Goal: Task Accomplishment & Management: Use online tool/utility

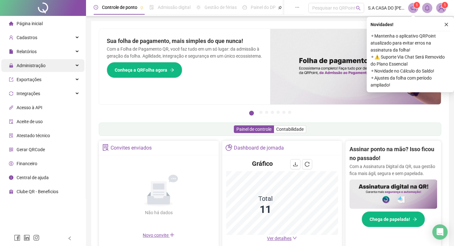
click at [74, 67] on div "Administração" at bounding box center [42, 65] width 83 height 13
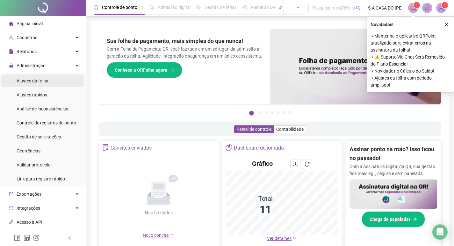
click at [36, 84] on div "Ajustes da folha" at bounding box center [33, 81] width 32 height 13
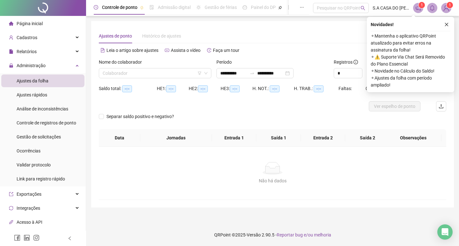
type input "**********"
click at [136, 73] on input "search" at bounding box center [152, 74] width 99 height 10
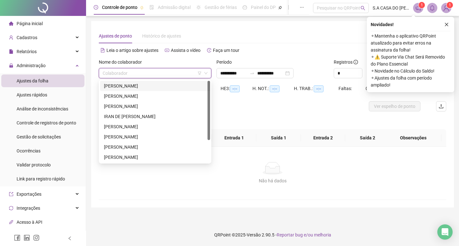
click at [134, 85] on div "[PERSON_NAME]" at bounding box center [155, 86] width 102 height 7
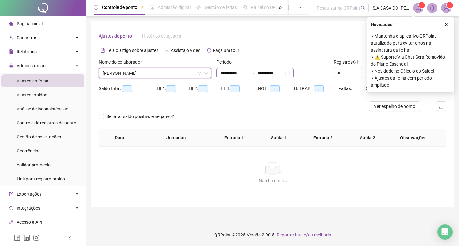
click at [294, 73] on div "**********" at bounding box center [254, 73] width 77 height 10
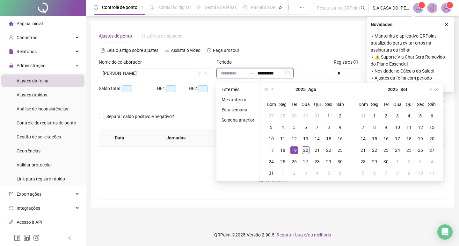
type input "**********"
click at [307, 151] on div "20" at bounding box center [306, 151] width 8 height 8
type input "**********"
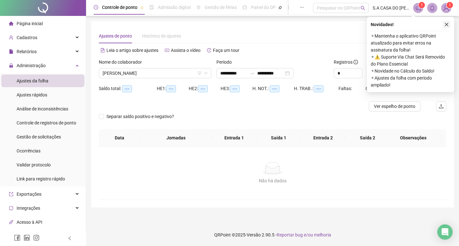
click at [448, 27] on button "button" at bounding box center [447, 25] width 8 height 8
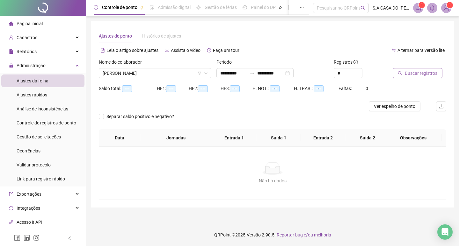
click at [416, 74] on span "Buscar registros" at bounding box center [421, 73] width 33 height 7
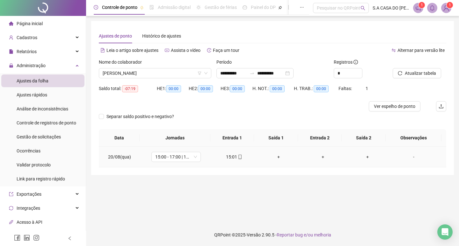
click at [238, 156] on icon "mobile" at bounding box center [240, 157] width 4 height 4
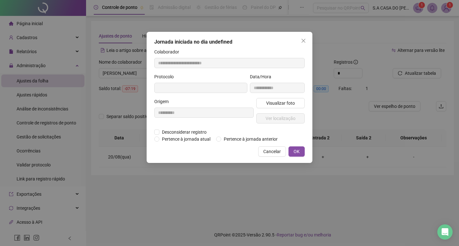
click at [279, 97] on div "**********" at bounding box center [277, 85] width 57 height 25
click at [278, 102] on span "Visualizar foto" at bounding box center [280, 103] width 29 height 7
type input "**********"
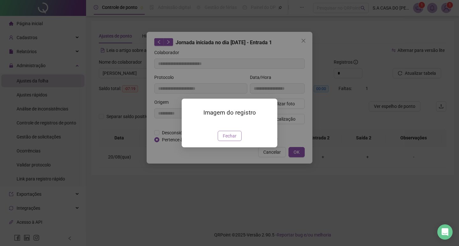
click at [229, 140] on span "Fechar" at bounding box center [230, 136] width 14 height 7
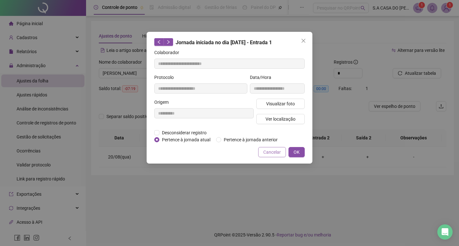
click at [264, 154] on span "Cancelar" at bounding box center [272, 152] width 18 height 7
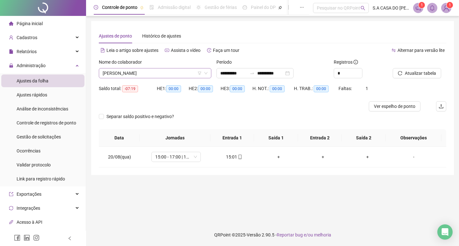
click at [179, 73] on span "[PERSON_NAME]" at bounding box center [155, 74] width 105 height 10
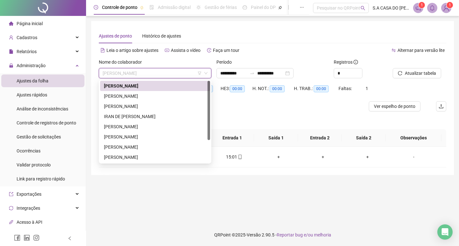
click at [161, 91] on div "[PERSON_NAME]" at bounding box center [155, 96] width 110 height 10
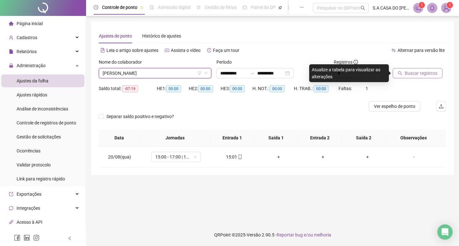
click at [412, 75] on span "Buscar registros" at bounding box center [421, 73] width 33 height 7
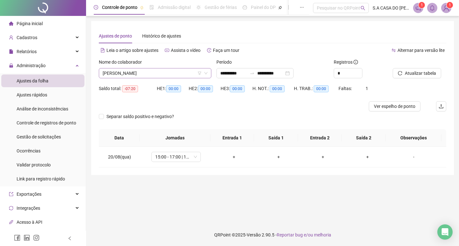
click at [180, 76] on span "[PERSON_NAME]" at bounding box center [155, 74] width 105 height 10
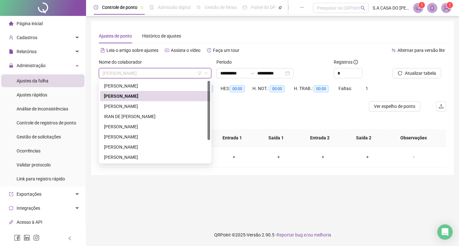
click at [236, 105] on div at bounding box center [229, 106] width 261 height 10
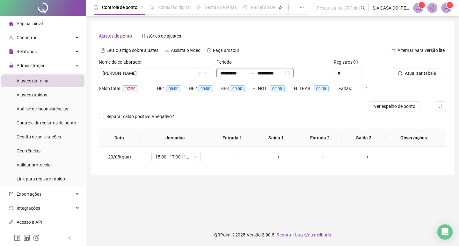
click at [294, 75] on div "**********" at bounding box center [254, 73] width 77 height 10
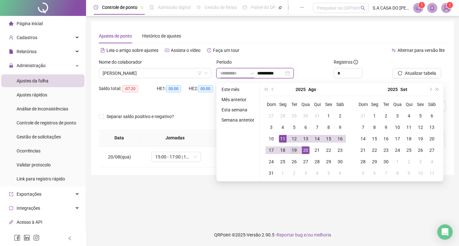
type input "**********"
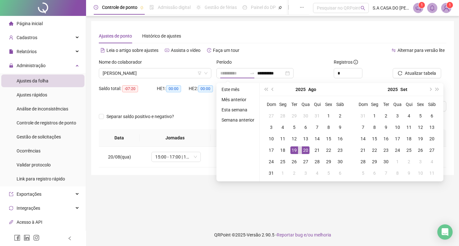
click at [293, 152] on div "19" at bounding box center [294, 151] width 8 height 8
click at [303, 150] on div "20" at bounding box center [306, 151] width 8 height 8
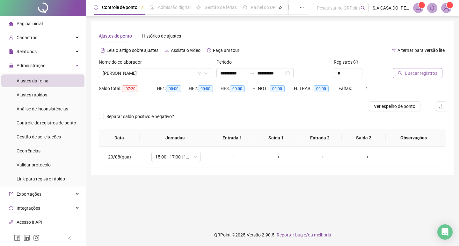
click at [403, 77] on button "Buscar registros" at bounding box center [418, 73] width 50 height 10
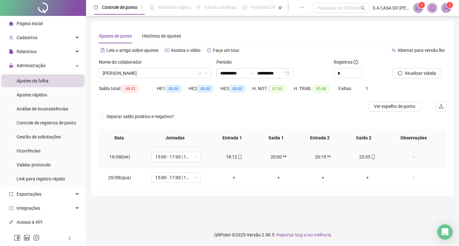
click at [238, 158] on icon "mobile" at bounding box center [240, 157] width 4 height 4
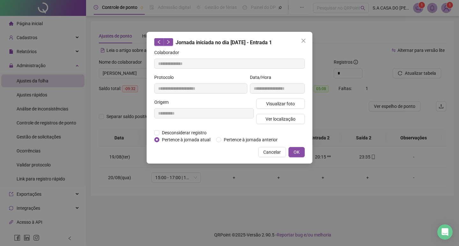
click at [271, 112] on div "Visualizar foto Ver localização" at bounding box center [280, 114] width 51 height 31
click at [271, 107] on button "Visualizar foto" at bounding box center [280, 104] width 48 height 10
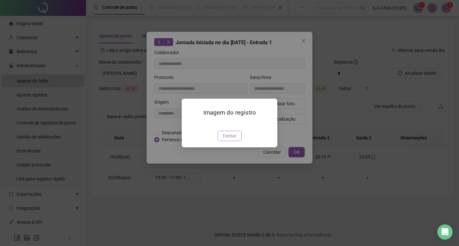
type input "**********"
click at [228, 141] on button "Fechar" at bounding box center [230, 136] width 24 height 10
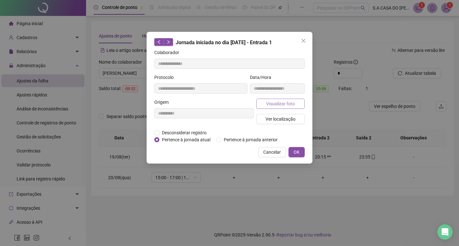
click at [282, 102] on span "Visualizar foto" at bounding box center [280, 103] width 29 height 7
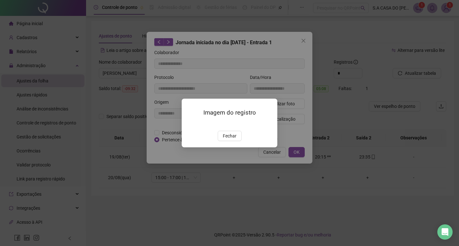
click at [235, 140] on span "Fechar" at bounding box center [230, 136] width 14 height 7
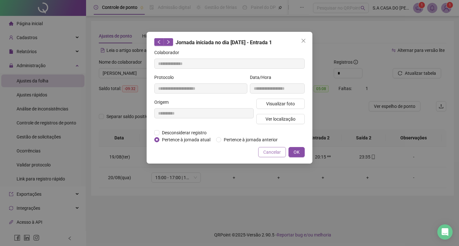
click at [266, 153] on span "Cancelar" at bounding box center [272, 152] width 18 height 7
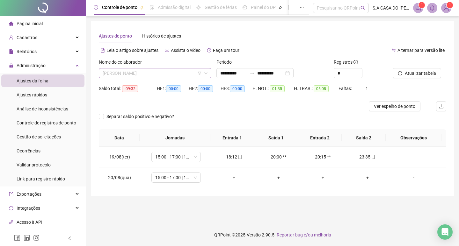
click at [182, 72] on span "[PERSON_NAME]" at bounding box center [155, 74] width 105 height 10
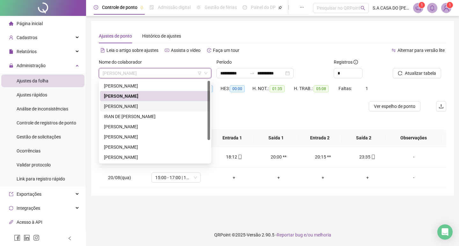
click at [151, 108] on div "[PERSON_NAME]" at bounding box center [155, 106] width 102 height 7
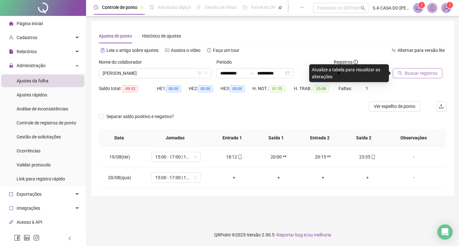
click at [414, 71] on span "Buscar registros" at bounding box center [421, 73] width 33 height 7
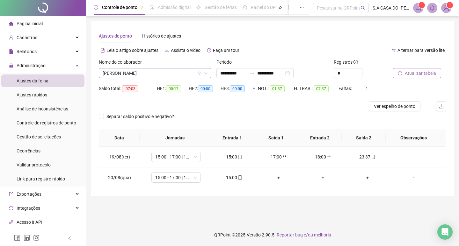
click at [188, 69] on span "[PERSON_NAME]" at bounding box center [155, 74] width 105 height 10
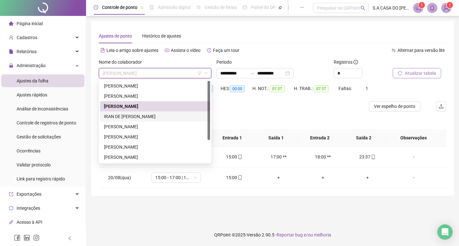
click at [161, 121] on div "IRAN DE [PERSON_NAME]" at bounding box center [155, 117] width 110 height 10
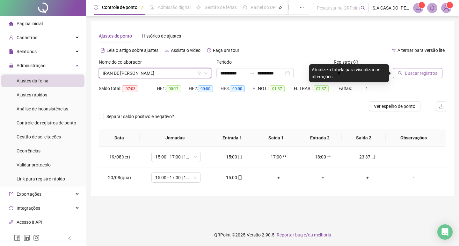
click at [421, 69] on button "Buscar registros" at bounding box center [418, 73] width 50 height 10
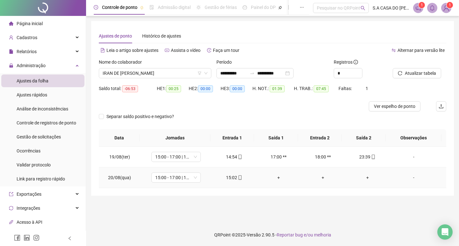
click at [237, 181] on td "15:02" at bounding box center [234, 178] width 45 height 21
click at [238, 180] on span at bounding box center [239, 177] width 5 height 5
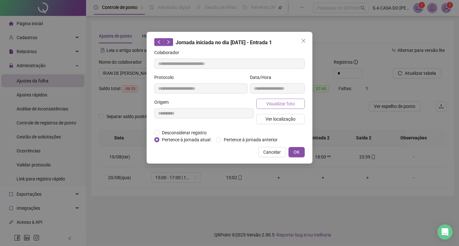
click at [262, 106] on button "Visualizar foto" at bounding box center [280, 104] width 48 height 10
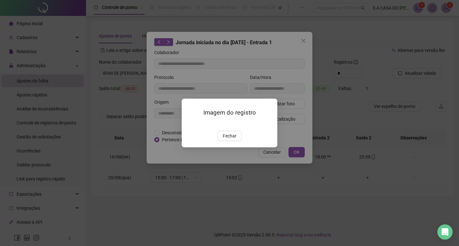
type input "**********"
click at [224, 140] on span "Fechar" at bounding box center [230, 136] width 14 height 7
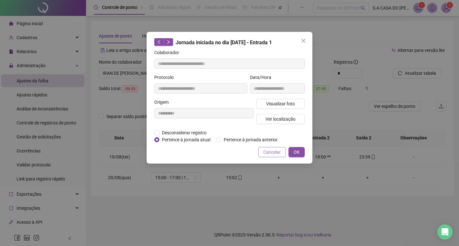
click at [272, 147] on button "Cancelar" at bounding box center [272, 152] width 28 height 10
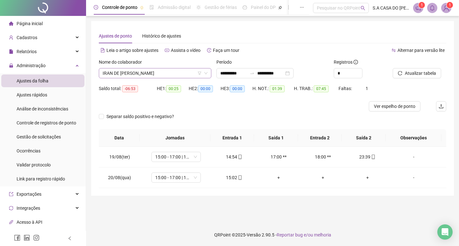
click at [169, 72] on span "IRAN DE [PERSON_NAME]" at bounding box center [155, 74] width 105 height 10
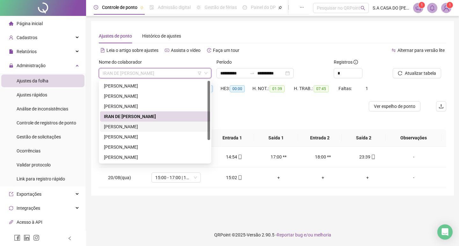
click at [152, 124] on div "[PERSON_NAME]" at bounding box center [155, 126] width 102 height 7
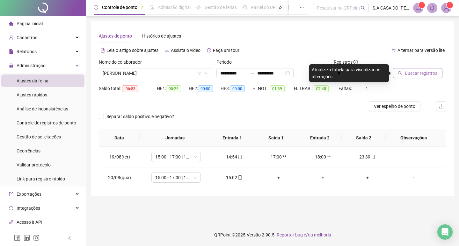
click at [406, 70] on span "Buscar registros" at bounding box center [421, 73] width 33 height 7
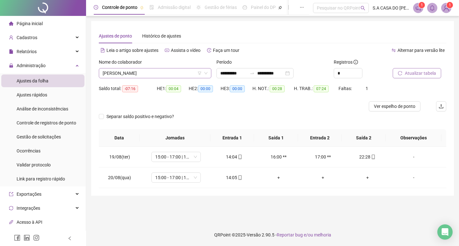
click at [146, 72] on span "[PERSON_NAME]" at bounding box center [155, 74] width 105 height 10
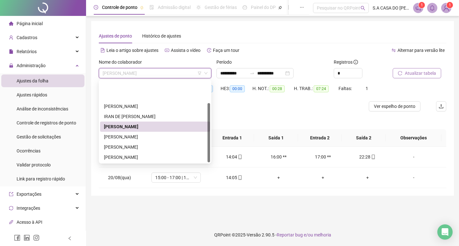
scroll to position [31, 0]
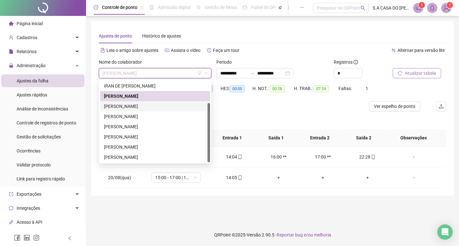
click at [133, 110] on div "[PERSON_NAME]" at bounding box center [155, 106] width 110 height 10
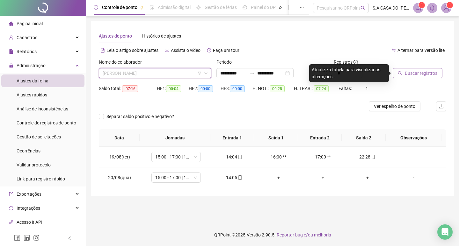
click at [159, 73] on span "[PERSON_NAME]" at bounding box center [155, 74] width 105 height 10
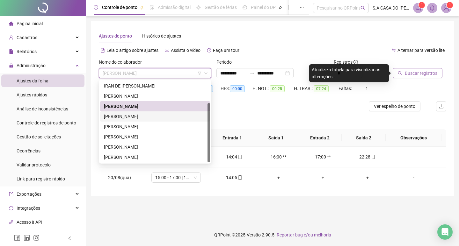
click at [138, 118] on div "[PERSON_NAME]" at bounding box center [155, 116] width 102 height 7
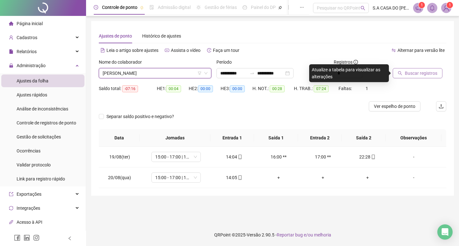
click at [429, 72] on span "Buscar registros" at bounding box center [421, 73] width 33 height 7
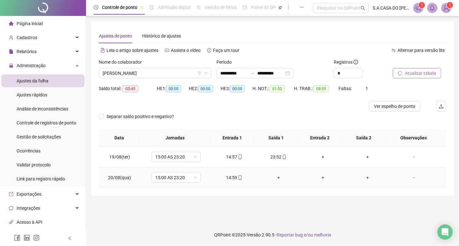
click at [240, 181] on div "14:59" at bounding box center [234, 177] width 34 height 7
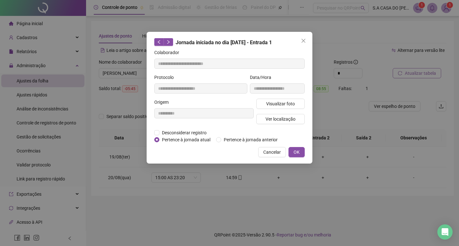
type input "**********"
click at [275, 101] on span "Visualizar foto" at bounding box center [280, 103] width 29 height 7
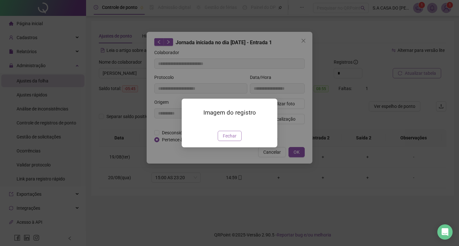
click at [229, 140] on span "Fechar" at bounding box center [230, 136] width 14 height 7
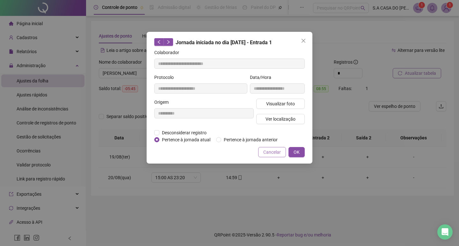
click at [262, 156] on button "Cancelar" at bounding box center [272, 152] width 28 height 10
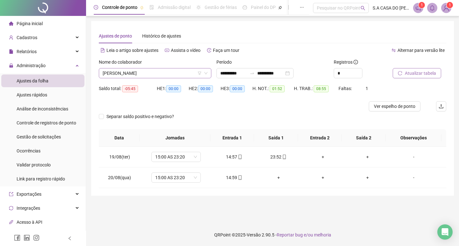
click at [145, 78] on span "[PERSON_NAME]" at bounding box center [155, 74] width 105 height 10
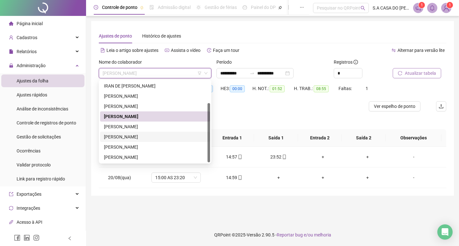
click at [128, 138] on div "[PERSON_NAME]" at bounding box center [155, 137] width 102 height 7
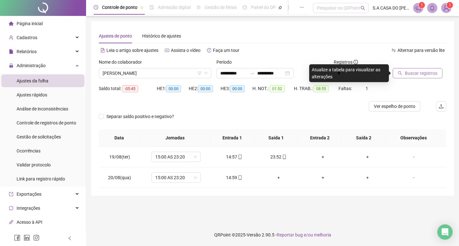
click at [439, 75] on button "Buscar registros" at bounding box center [418, 73] width 50 height 10
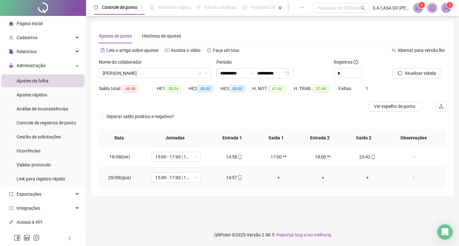
click at [238, 180] on span at bounding box center [239, 177] width 5 height 5
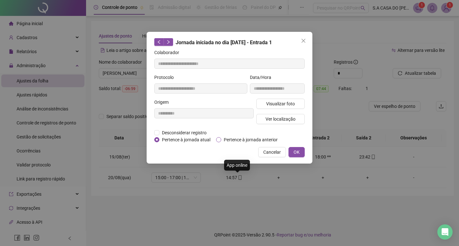
type input "**********"
click at [274, 101] on span "Visualizar foto" at bounding box center [280, 103] width 29 height 7
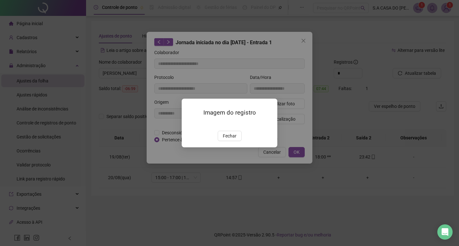
click at [231, 148] on div "Imagem do registro Fechar" at bounding box center [230, 123] width 96 height 49
click at [236, 141] on button "Fechar" at bounding box center [230, 136] width 24 height 10
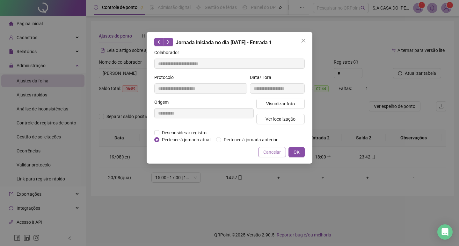
click at [273, 154] on span "Cancelar" at bounding box center [272, 152] width 18 height 7
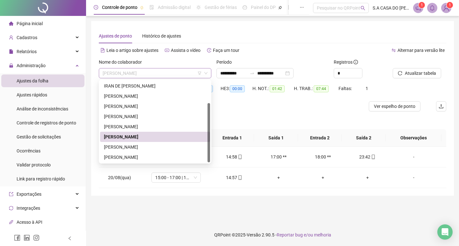
click at [143, 77] on span "[PERSON_NAME]" at bounding box center [155, 74] width 105 height 10
click at [129, 145] on div "[PERSON_NAME]" at bounding box center [155, 147] width 102 height 7
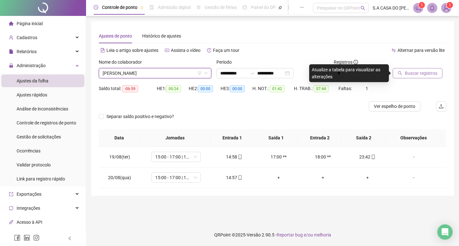
click at [435, 72] on span "Buscar registros" at bounding box center [421, 73] width 33 height 7
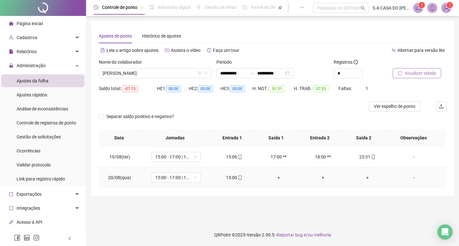
click at [238, 179] on icon "mobile" at bounding box center [240, 178] width 4 height 4
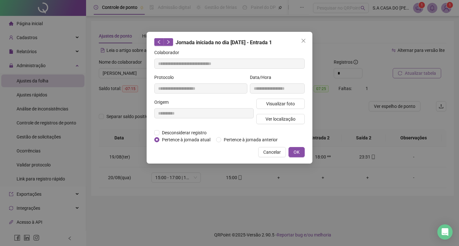
type input "**********"
click at [274, 105] on span "Visualizar foto" at bounding box center [280, 103] width 29 height 7
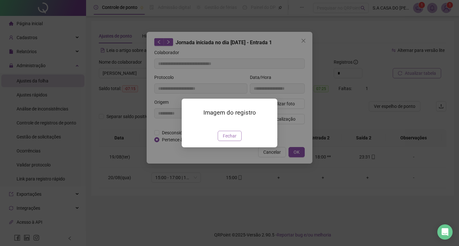
click at [226, 140] on span "Fechar" at bounding box center [230, 136] width 14 height 7
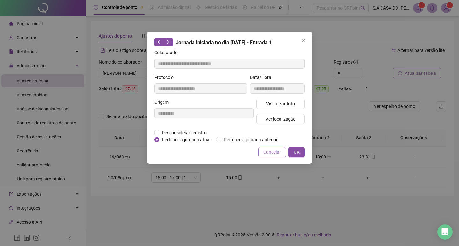
click at [269, 152] on span "Cancelar" at bounding box center [272, 152] width 18 height 7
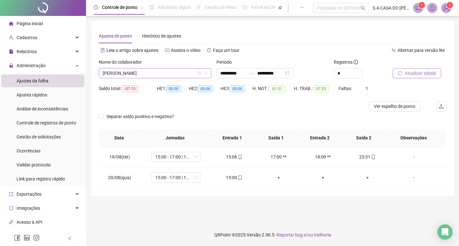
click at [175, 72] on span "[PERSON_NAME]" at bounding box center [155, 74] width 105 height 10
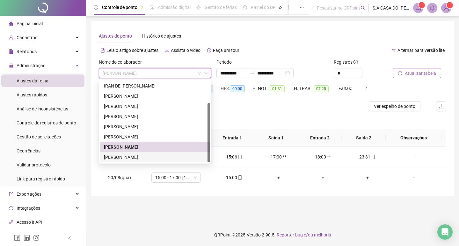
click at [145, 155] on div "[PERSON_NAME]" at bounding box center [155, 157] width 102 height 7
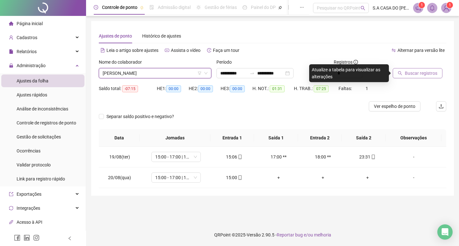
click at [425, 73] on span "Buscar registros" at bounding box center [421, 73] width 33 height 7
